Goal: Information Seeking & Learning: Learn about a topic

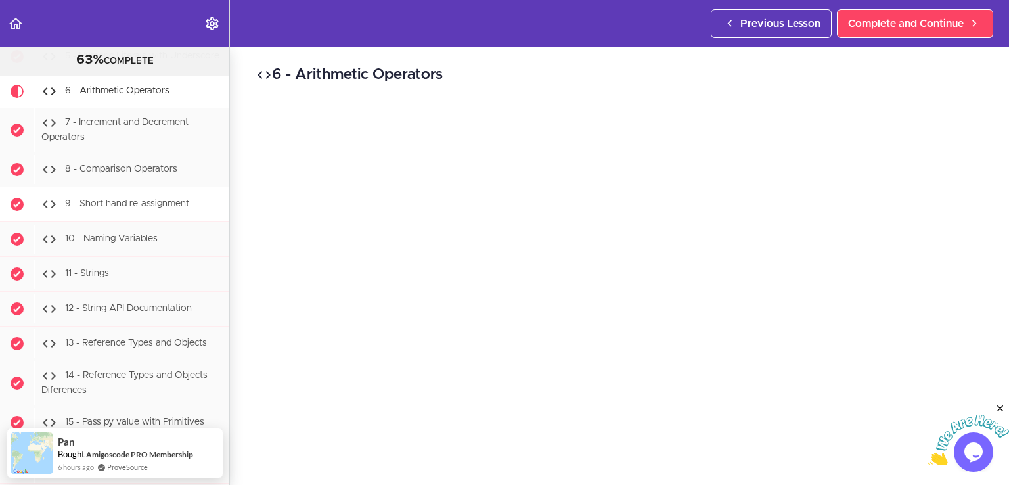
scroll to position [1368, 0]
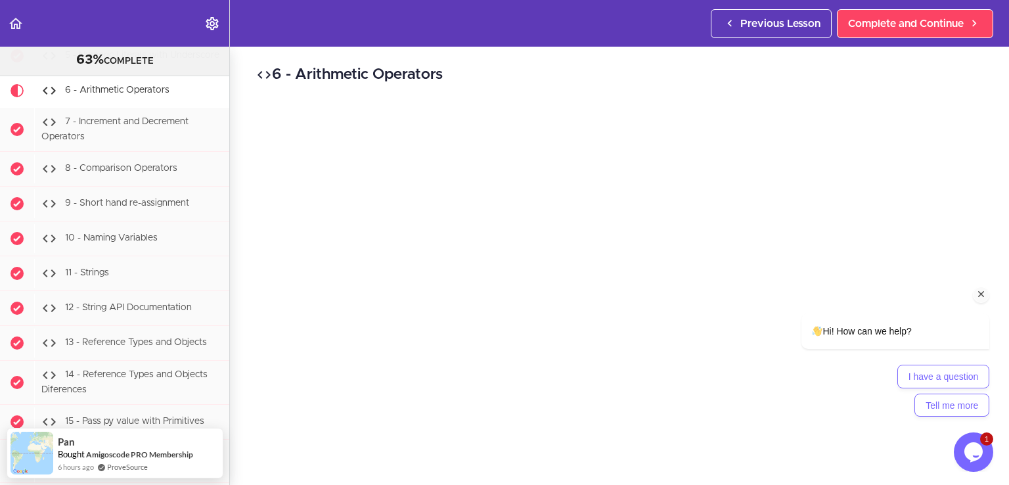
click at [978, 292] on icon "Chat attention grabber" at bounding box center [982, 294] width 12 height 12
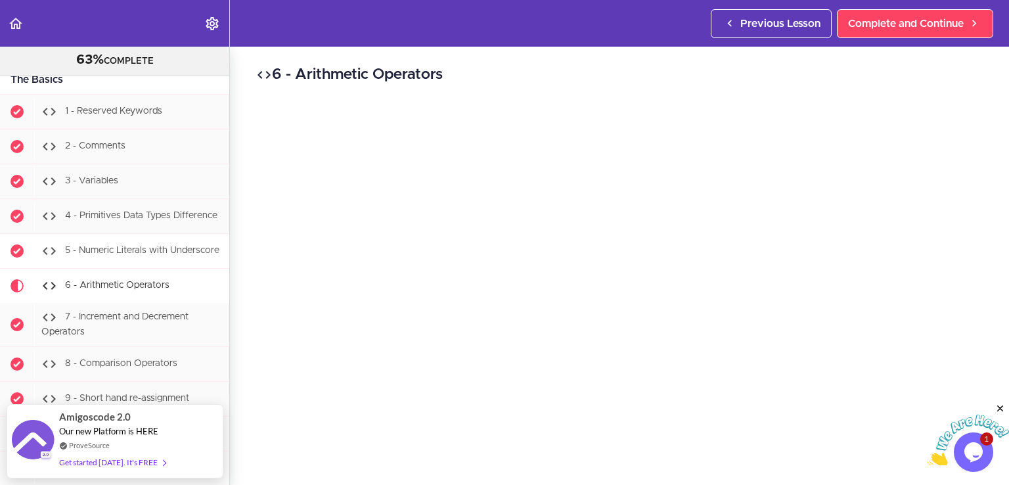
scroll to position [1171, 0]
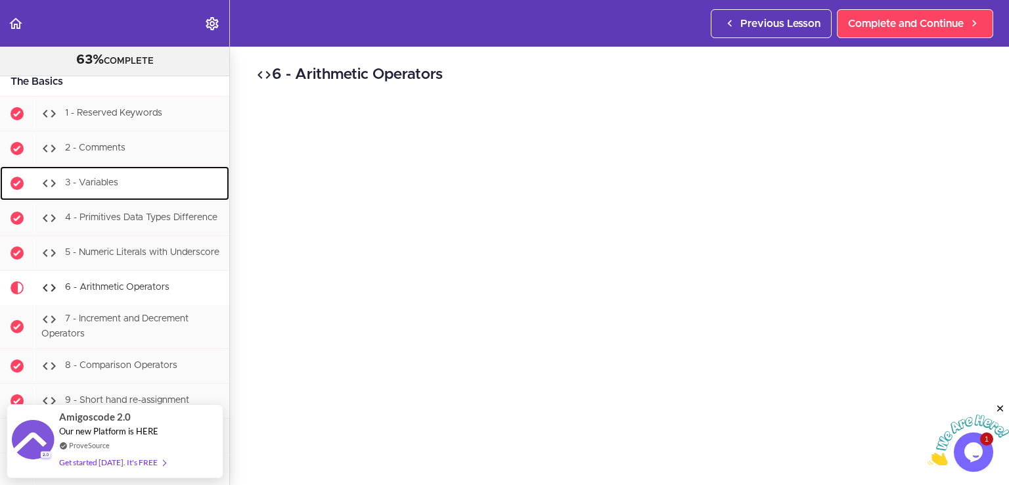
click at [122, 184] on div "3 - Variables" at bounding box center [131, 183] width 195 height 29
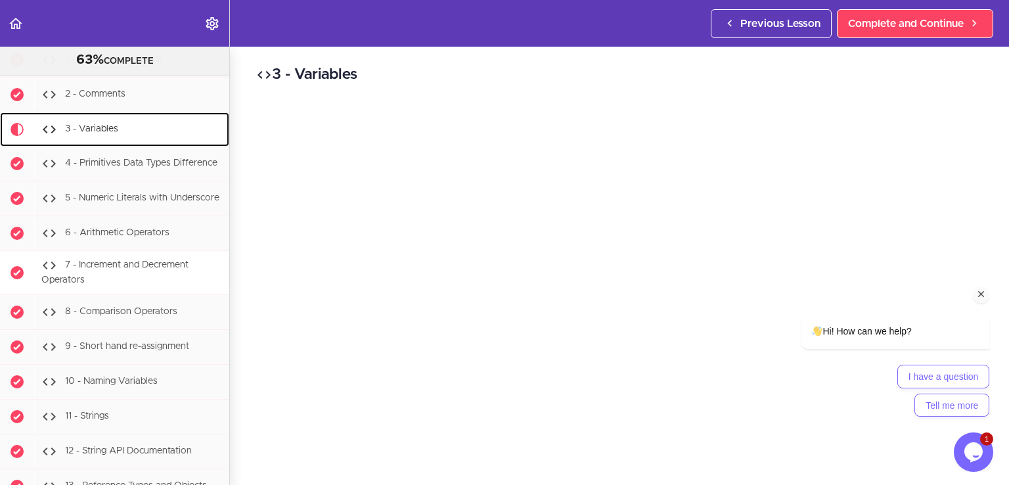
scroll to position [1246, 0]
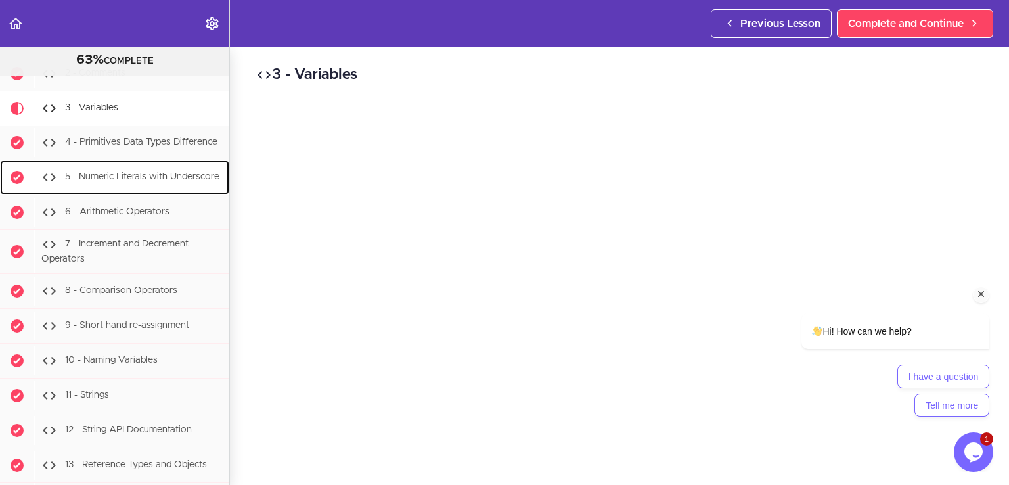
click at [131, 192] on div "5 - Numeric Literals with Underscore" at bounding box center [131, 177] width 195 height 29
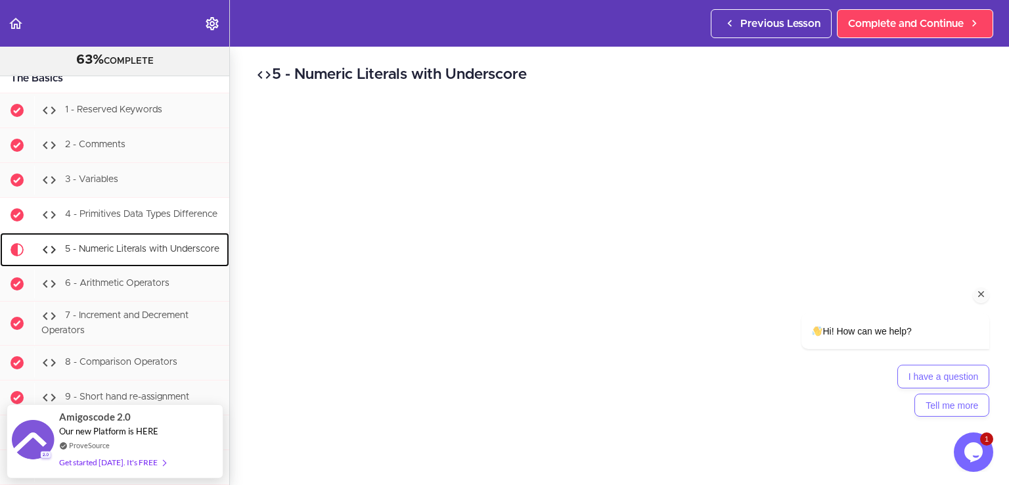
scroll to position [1127, 0]
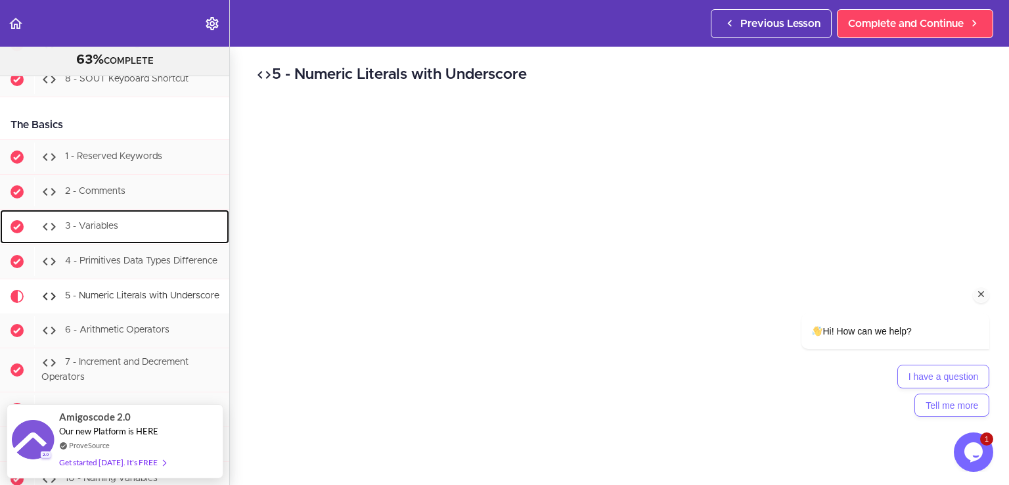
click at [120, 225] on div "3 - Variables" at bounding box center [131, 226] width 195 height 29
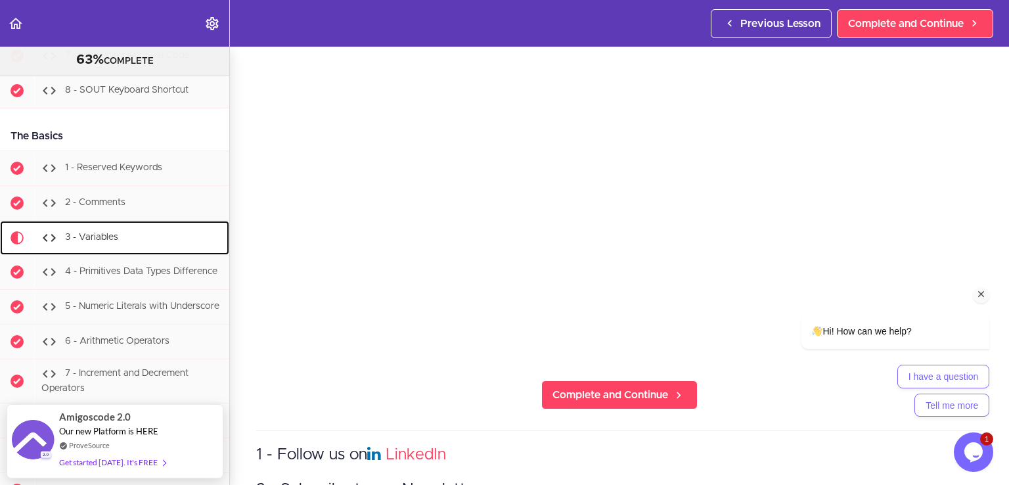
scroll to position [197, 0]
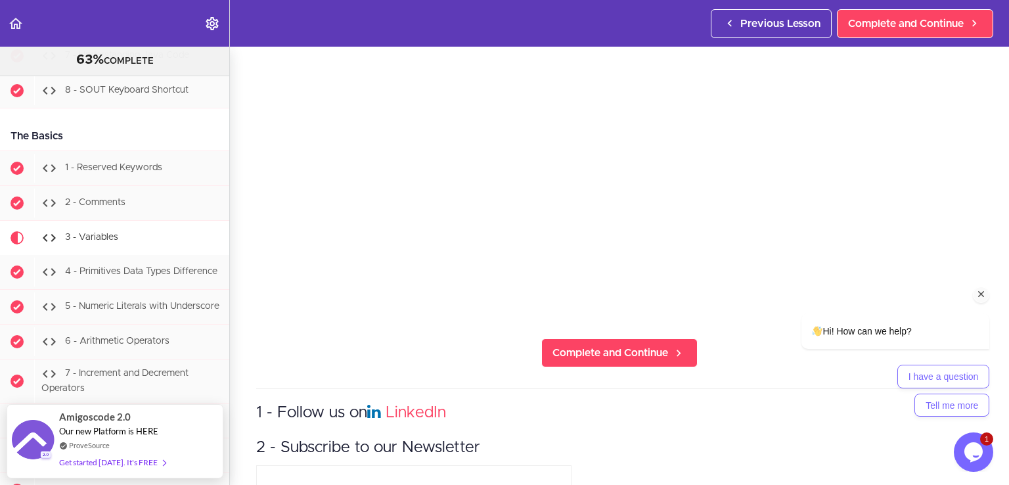
click at [825, 290] on div at bounding box center [878, 294] width 223 height 16
click at [811, 287] on div at bounding box center [878, 294] width 223 height 16
click at [779, 252] on div "Hi! How can we help? I have a question Tell me more" at bounding box center [877, 308] width 237 height 231
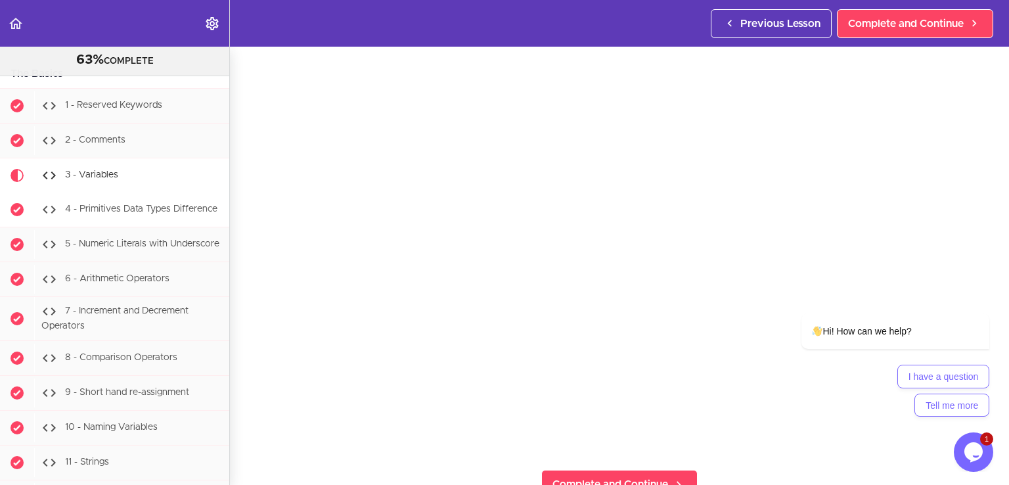
scroll to position [1182, 0]
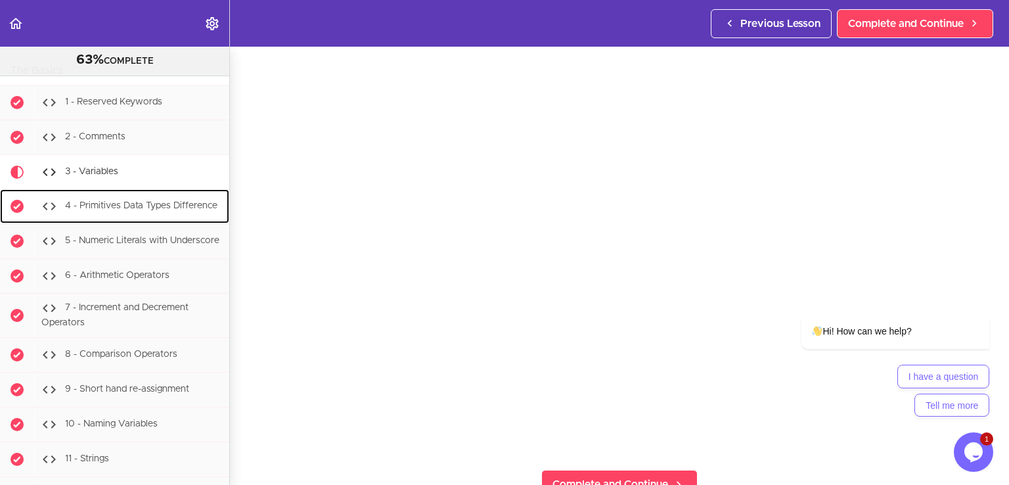
click at [99, 202] on div "4 - Primitives Data Types Difference" at bounding box center [131, 206] width 195 height 29
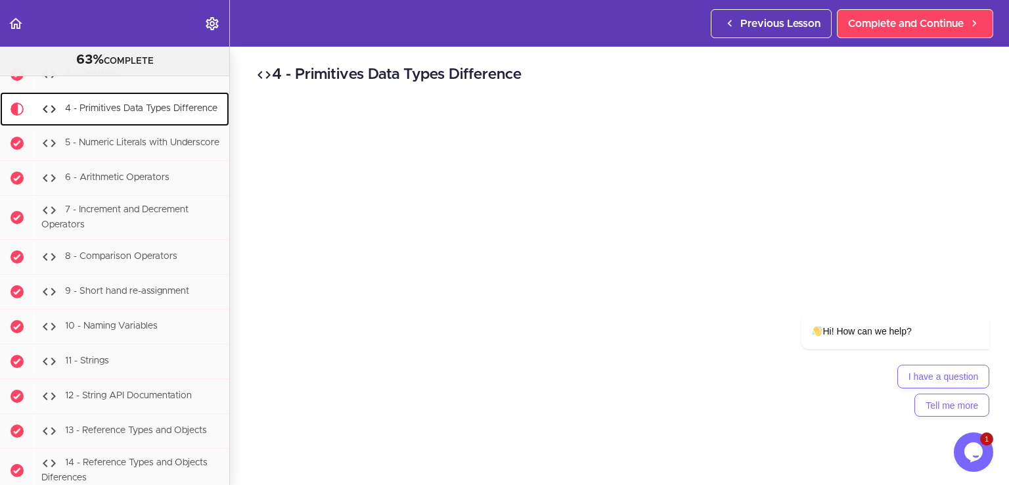
scroll to position [1280, 0]
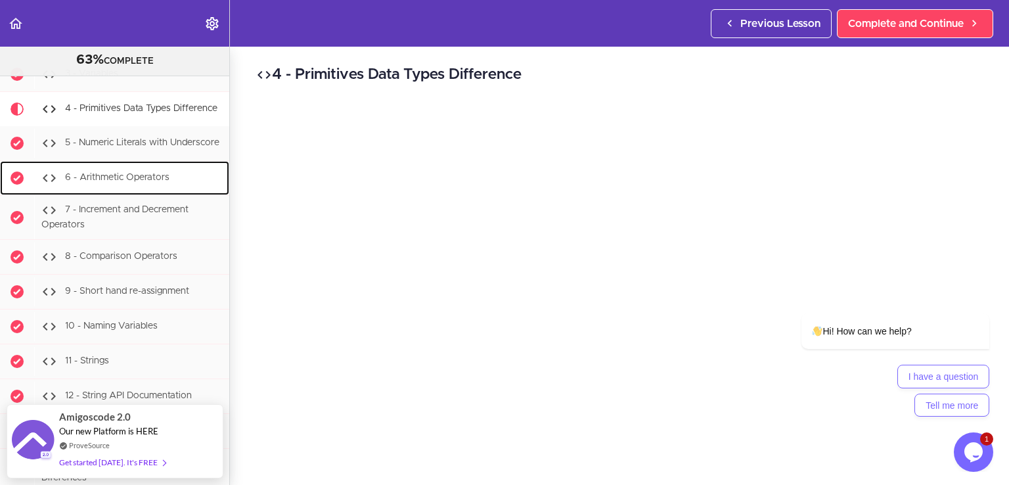
click at [133, 183] on span "6 - Arithmetic Operators" at bounding box center [117, 177] width 104 height 9
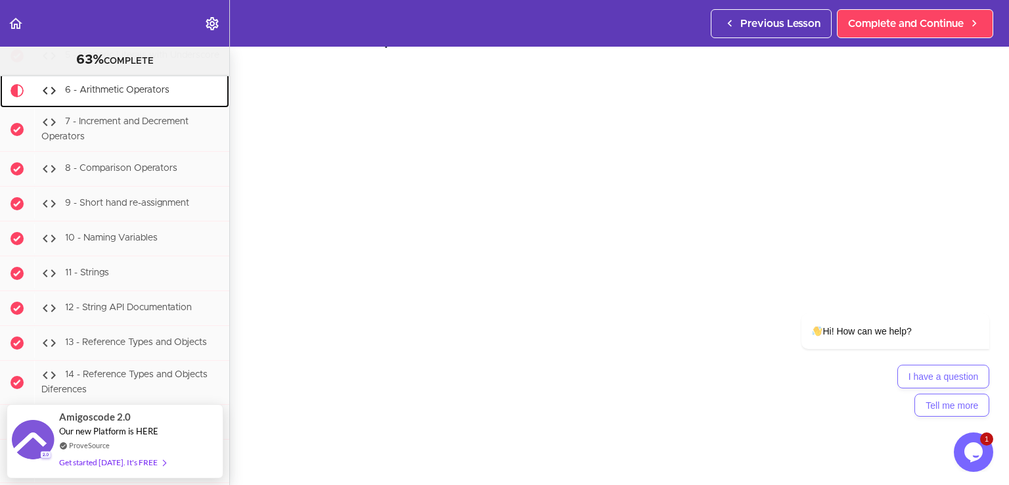
scroll to position [66, 0]
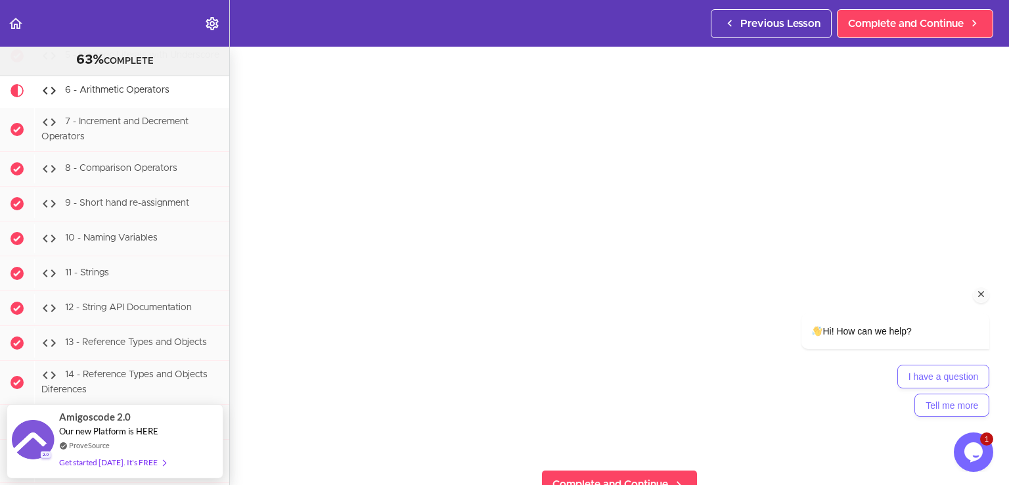
click at [986, 290] on icon "Chat attention grabber" at bounding box center [982, 294] width 12 height 12
